Goal: Find specific page/section: Find specific page/section

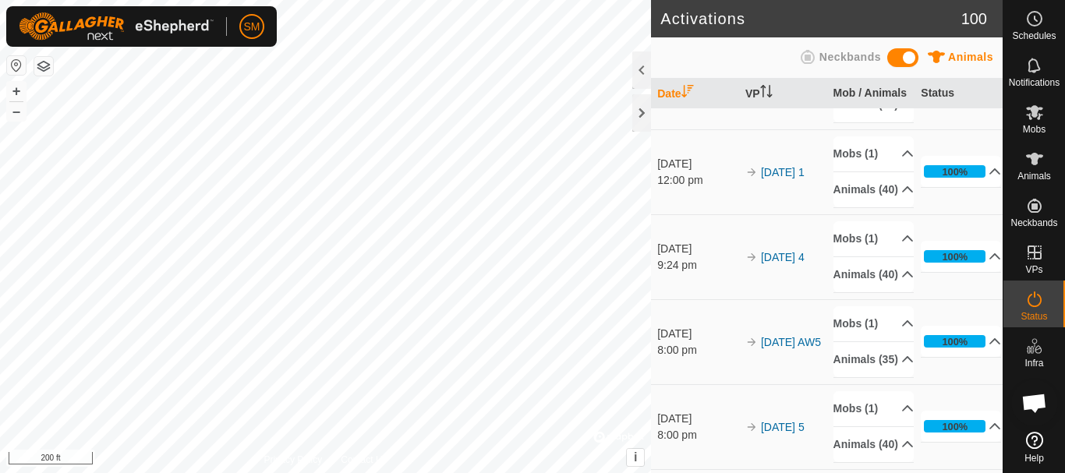
scroll to position [3259, 0]
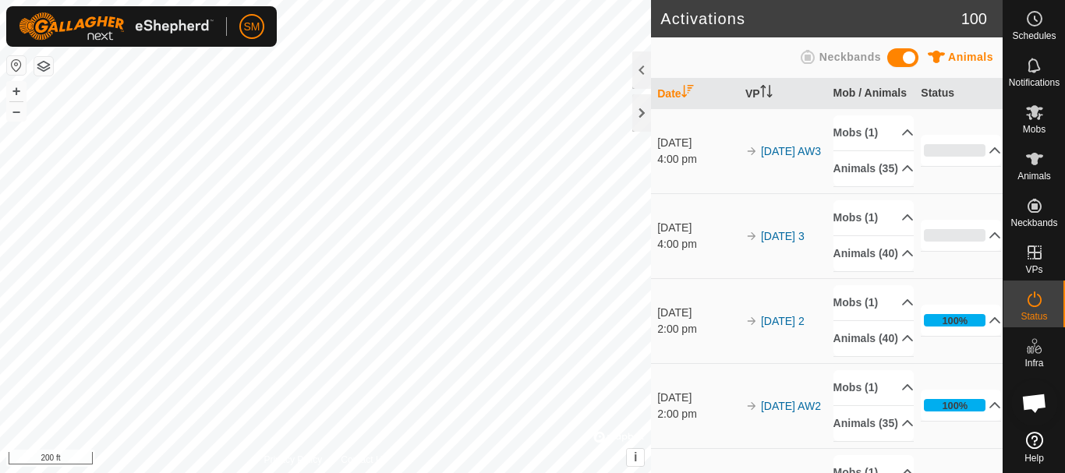
scroll to position [3259, 0]
click at [901, 345] on icon at bounding box center [907, 338] width 12 height 12
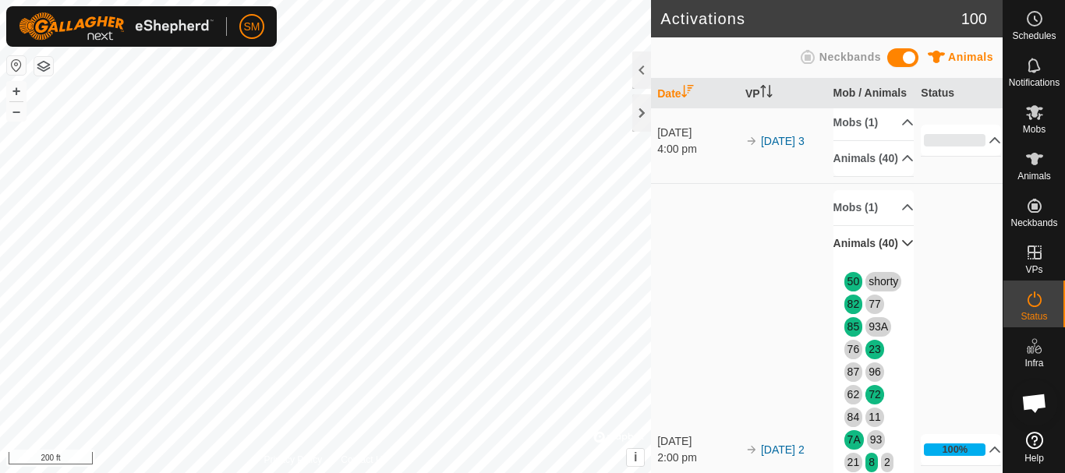
scroll to position [78, 0]
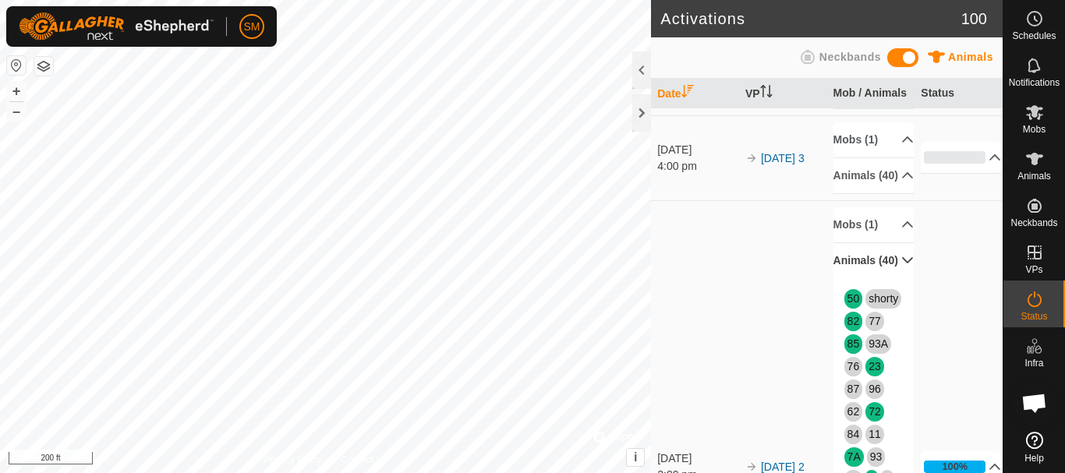
click at [901, 267] on icon at bounding box center [907, 260] width 12 height 12
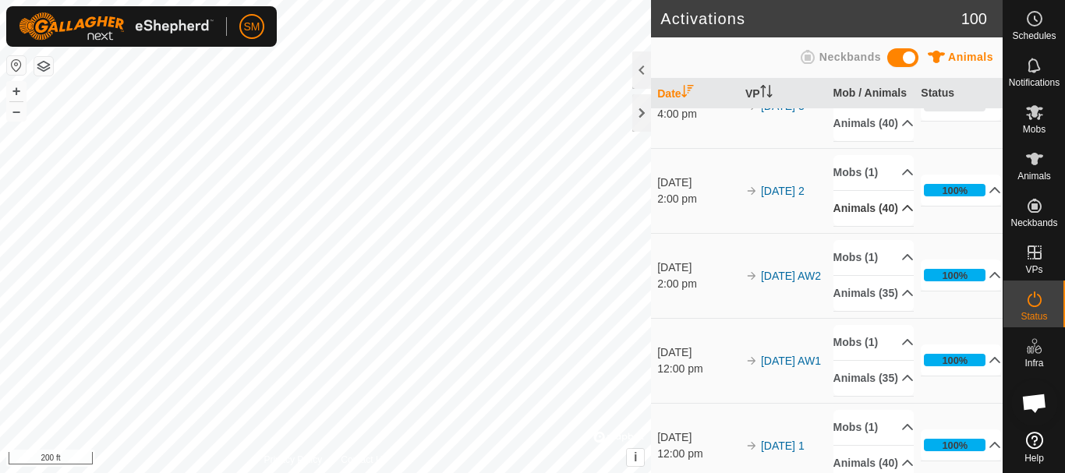
scroll to position [156, 0]
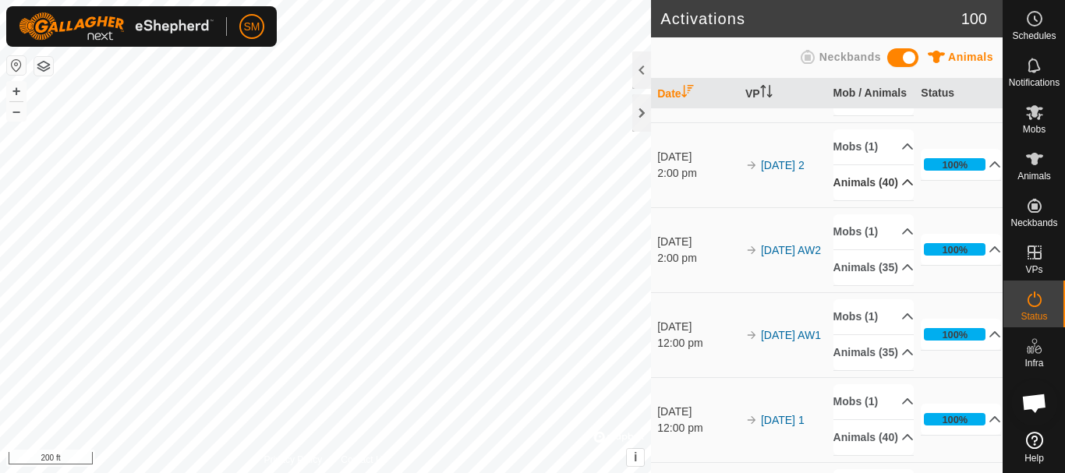
click at [886, 200] on p-accordion-header "Animals (40)" at bounding box center [874, 182] width 80 height 35
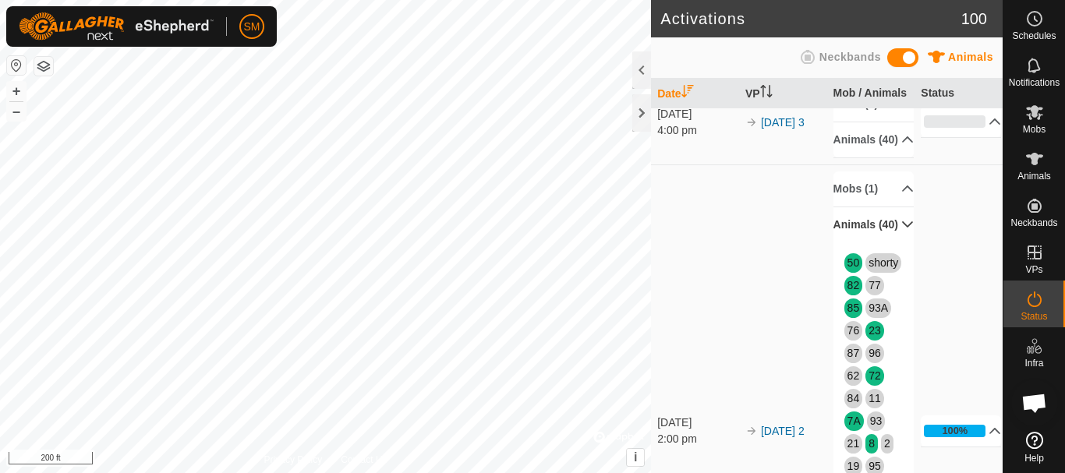
scroll to position [78, 0]
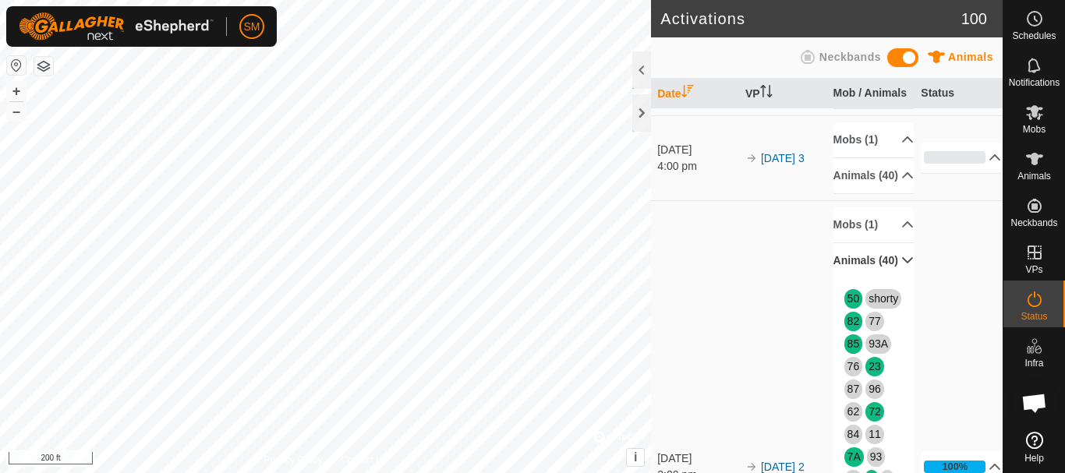
click at [891, 278] on p-accordion-header "Animals (40)" at bounding box center [874, 260] width 80 height 35
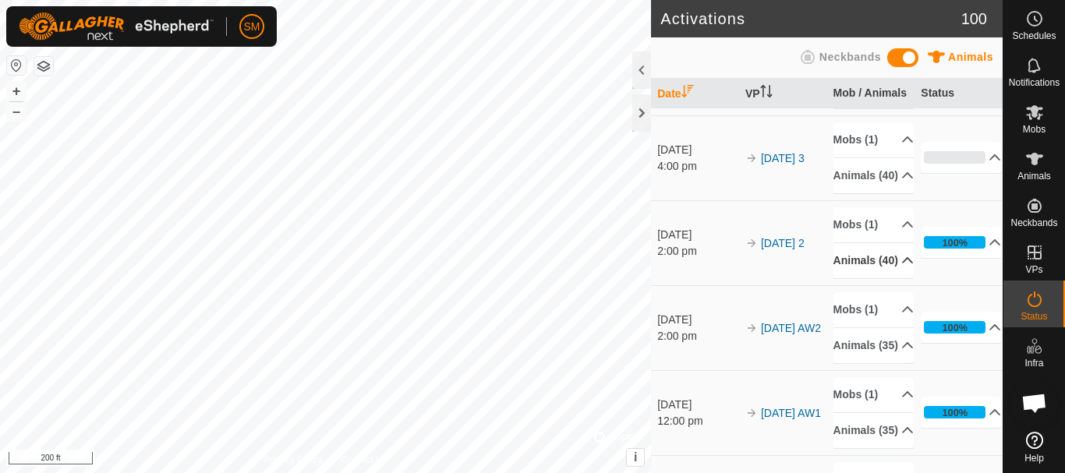
scroll to position [0, 0]
